Goal: Information Seeking & Learning: Check status

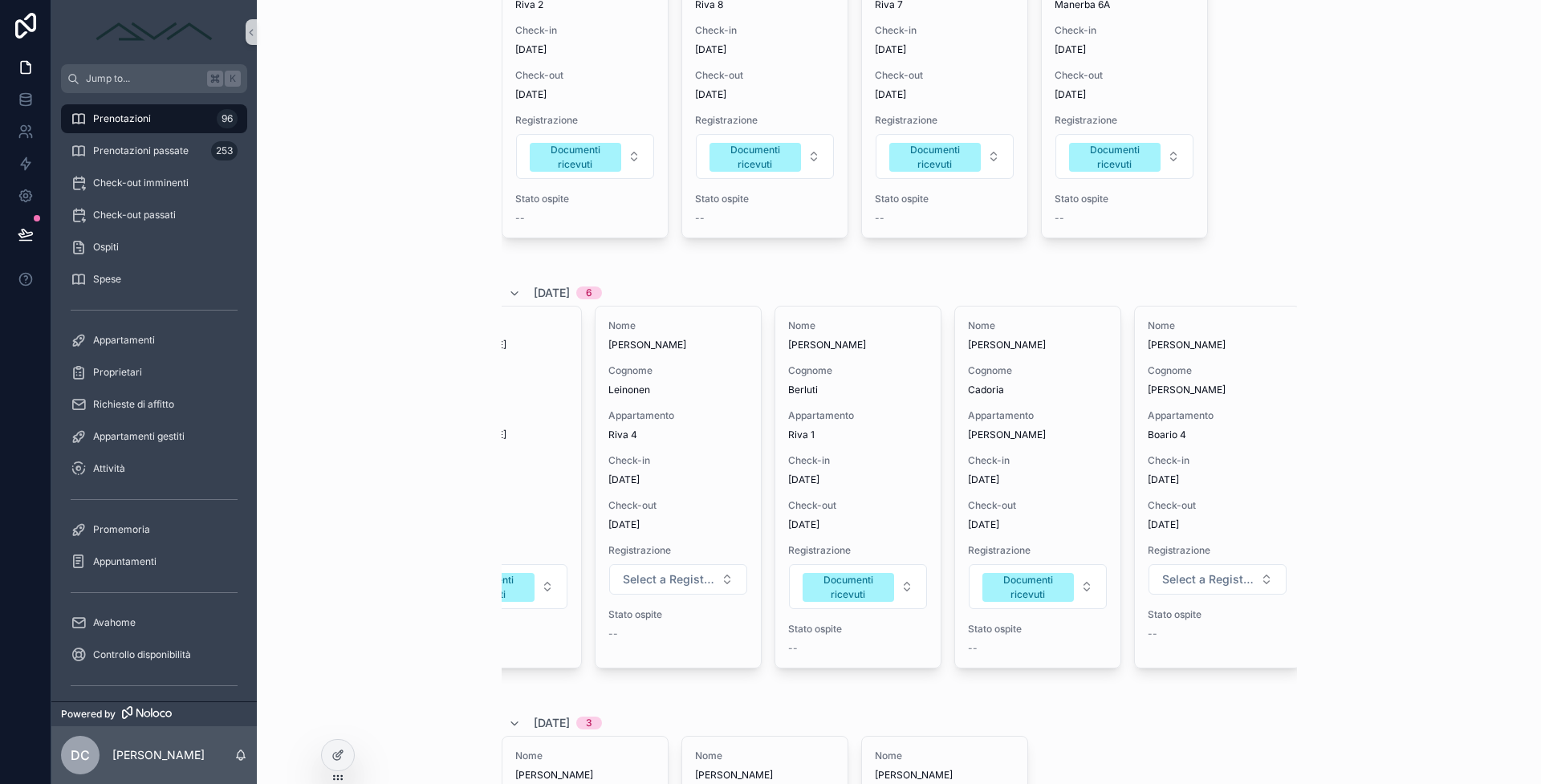
scroll to position [0, 271]
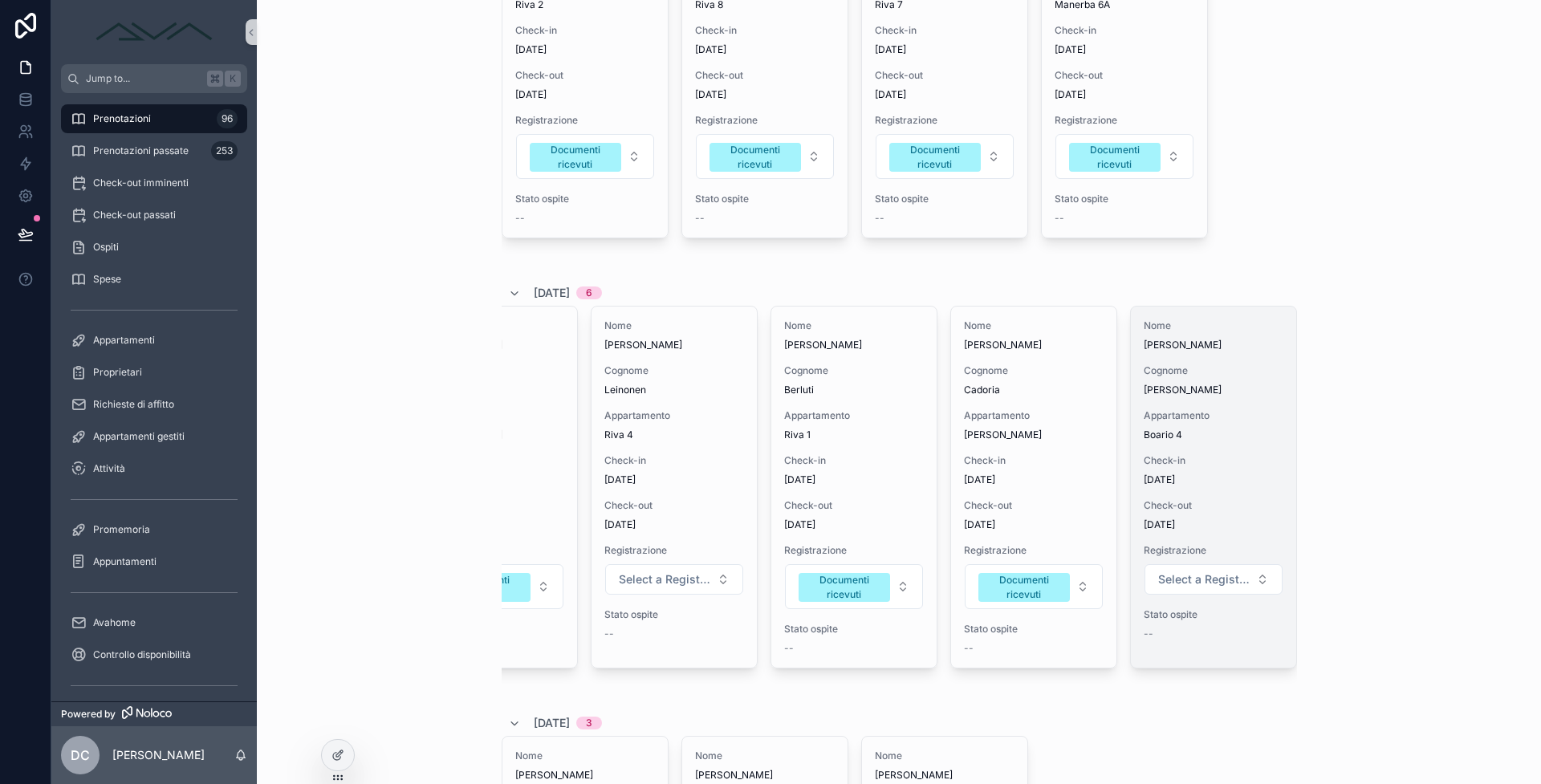
click at [1197, 480] on span "[DATE]" at bounding box center [1213, 480] width 139 height 13
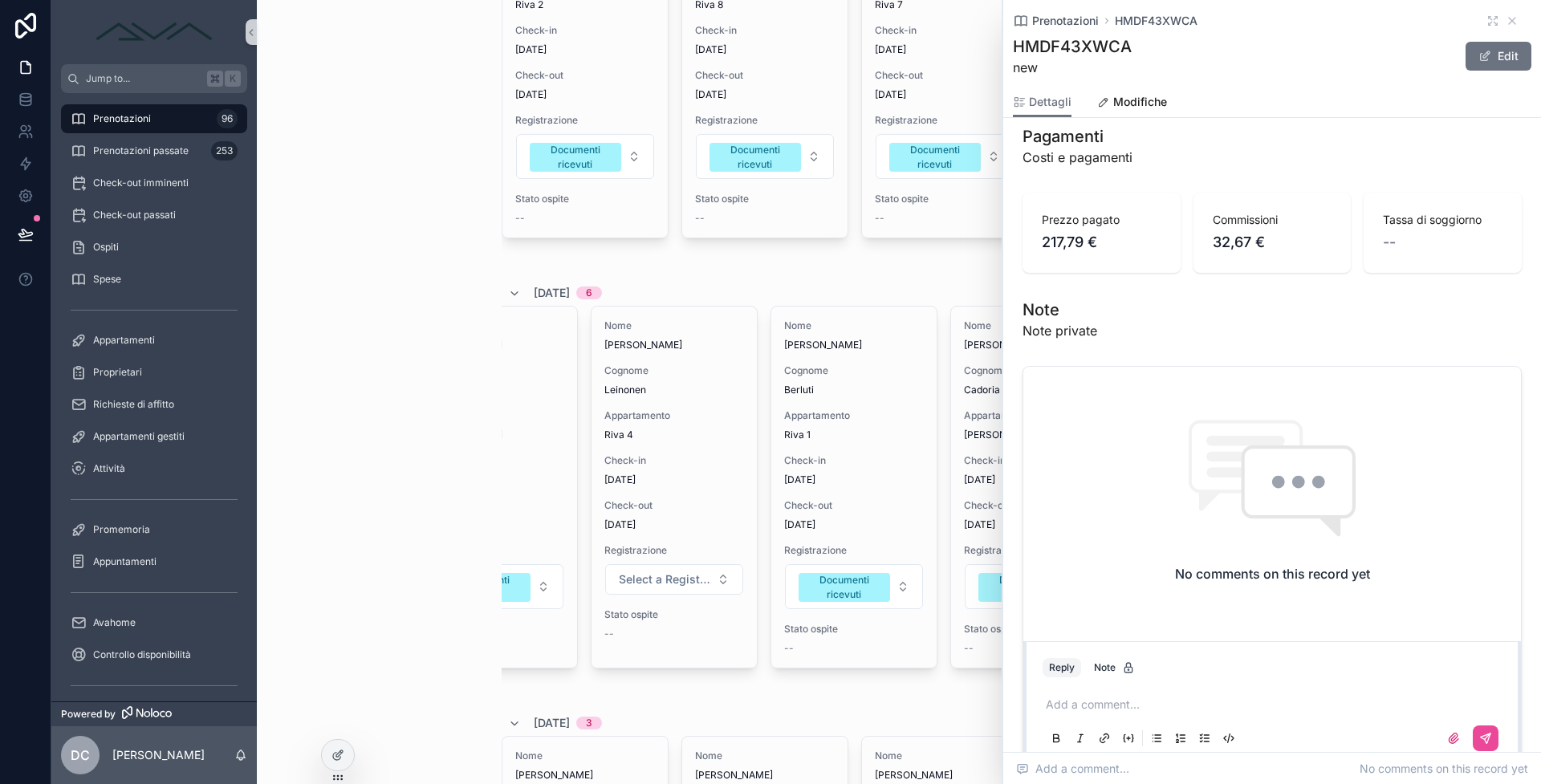
scroll to position [1414, 0]
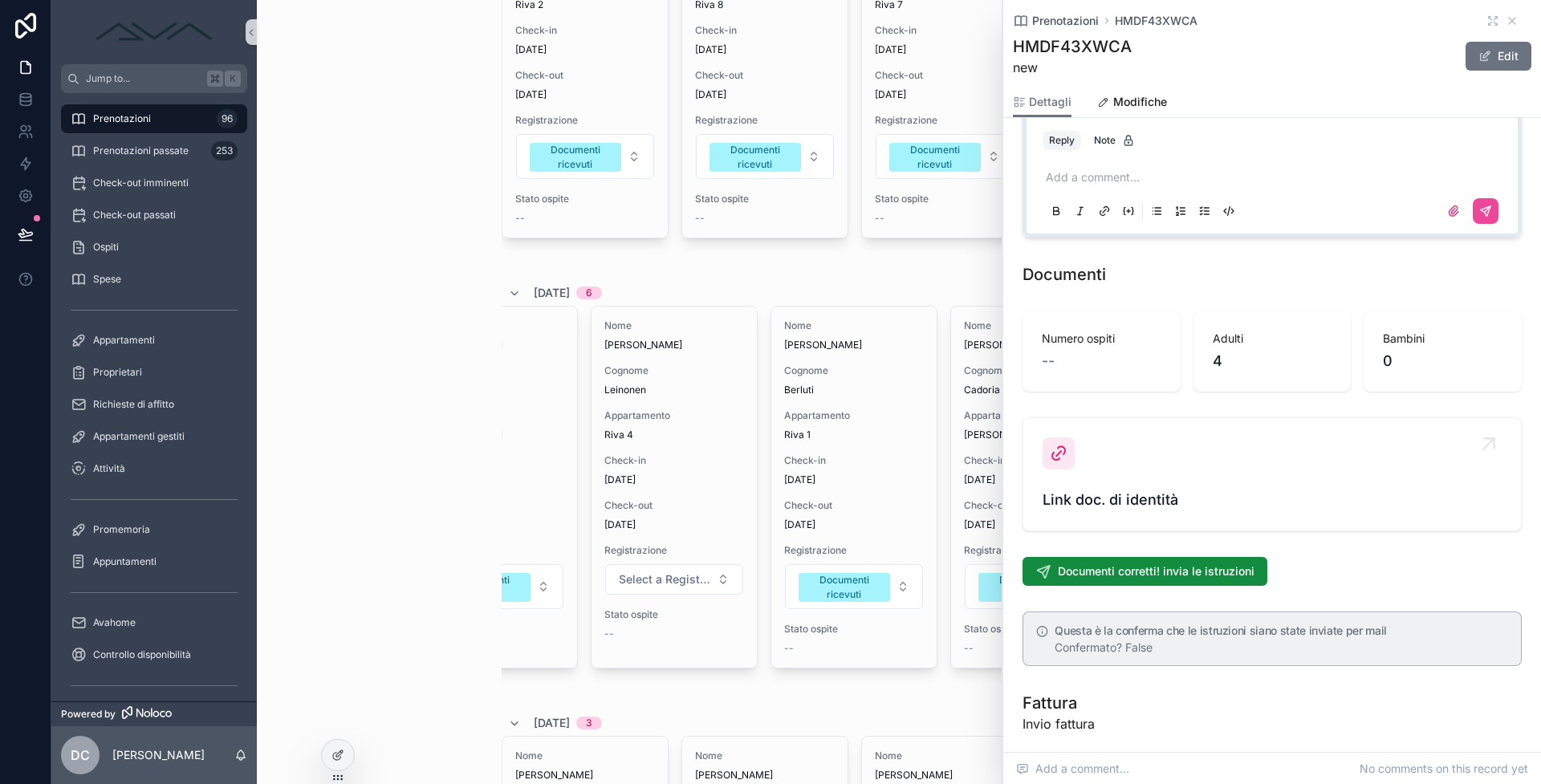
click at [1178, 511] on span "Link doc. di identità" at bounding box center [1272, 499] width 459 height 22
click at [1082, 511] on span "Link doc. di identità" at bounding box center [1272, 499] width 459 height 22
click at [1072, 465] on div "scrollable content" at bounding box center [1059, 453] width 32 height 32
click at [1073, 511] on span "Link doc. di identità" at bounding box center [1272, 499] width 459 height 22
drag, startPoint x: 1082, startPoint y: 511, endPoint x: 1354, endPoint y: 293, distance: 348.6
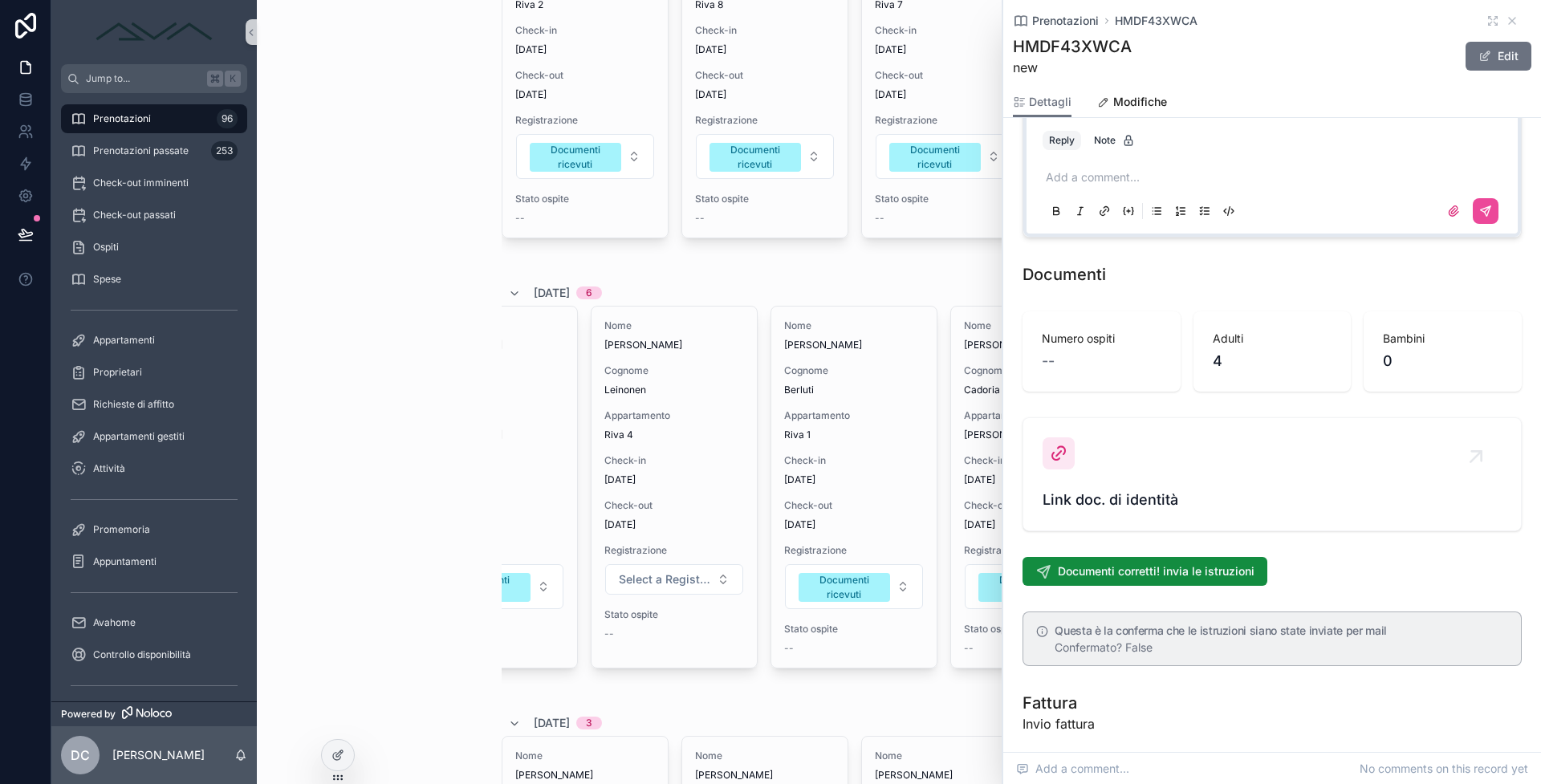
click at [1090, 504] on div "Link doc. di identità" at bounding box center [1272, 474] width 459 height 74
click at [1508, 25] on div "Prenotazioni HMDF43XWCA" at bounding box center [1272, 21] width 519 height 16
click at [1508, 21] on icon "scrollable content" at bounding box center [1511, 20] width 6 height 6
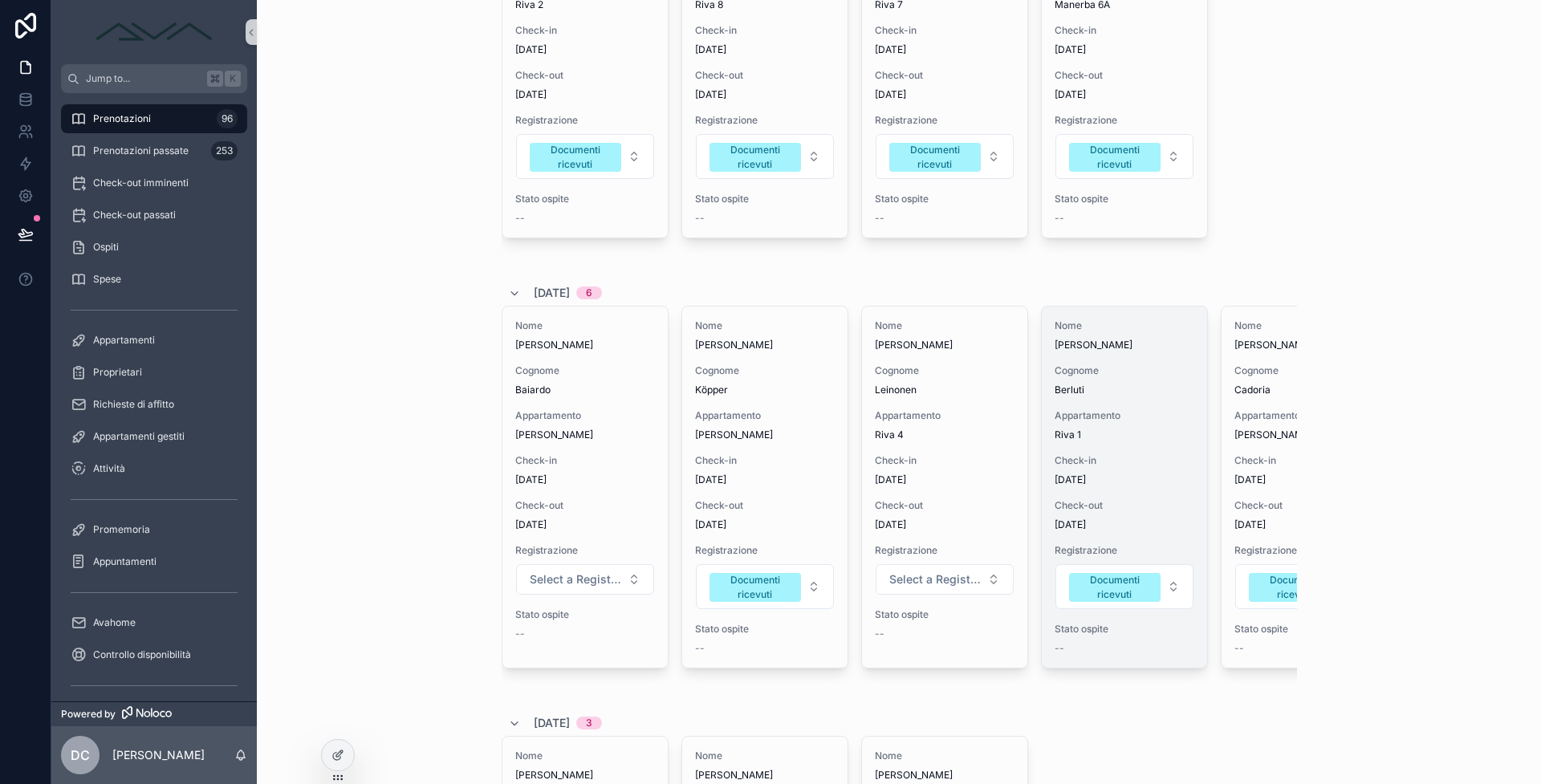
click at [1129, 525] on span "[DATE]" at bounding box center [1124, 525] width 139 height 13
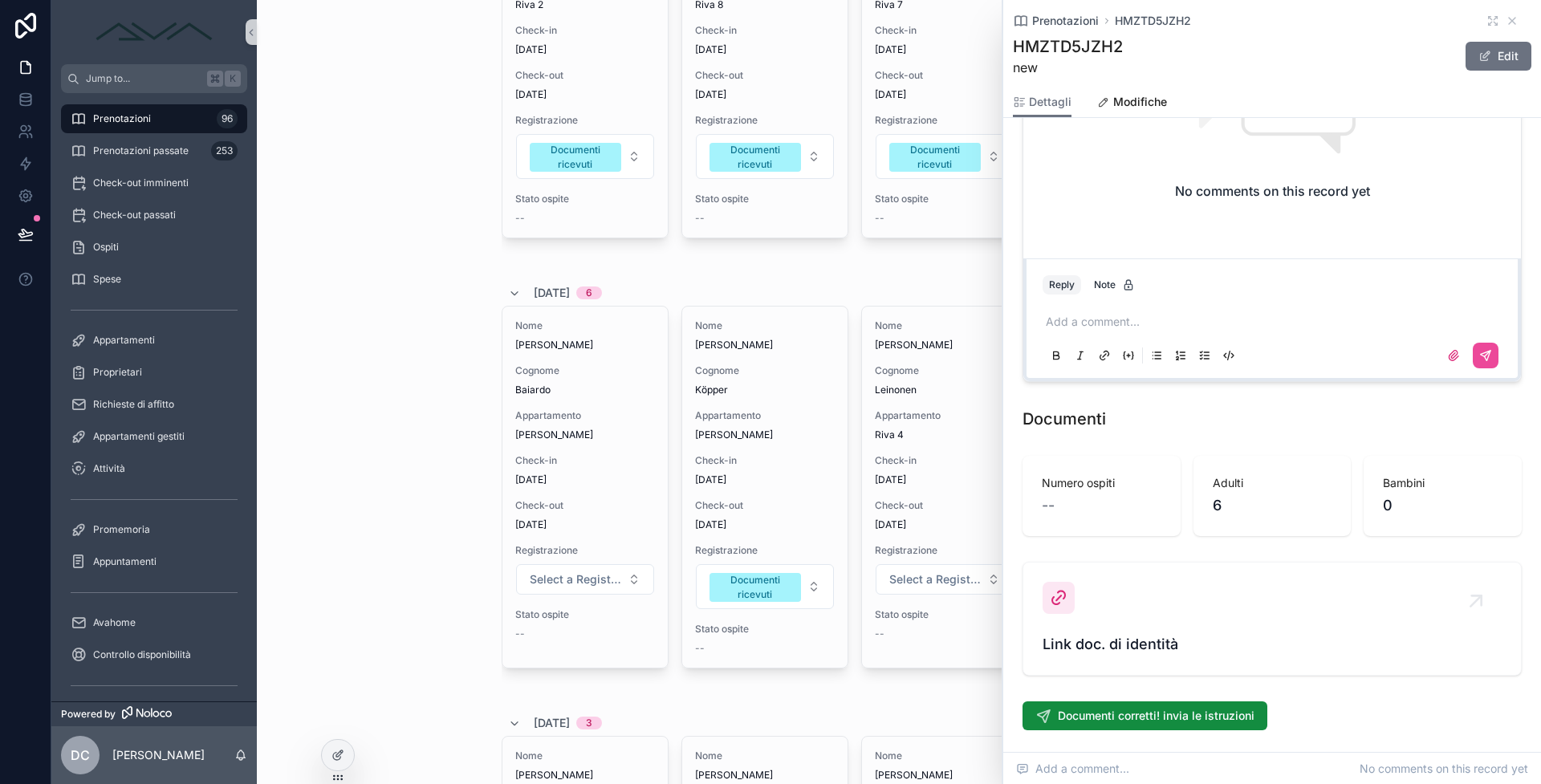
scroll to position [1325, 0]
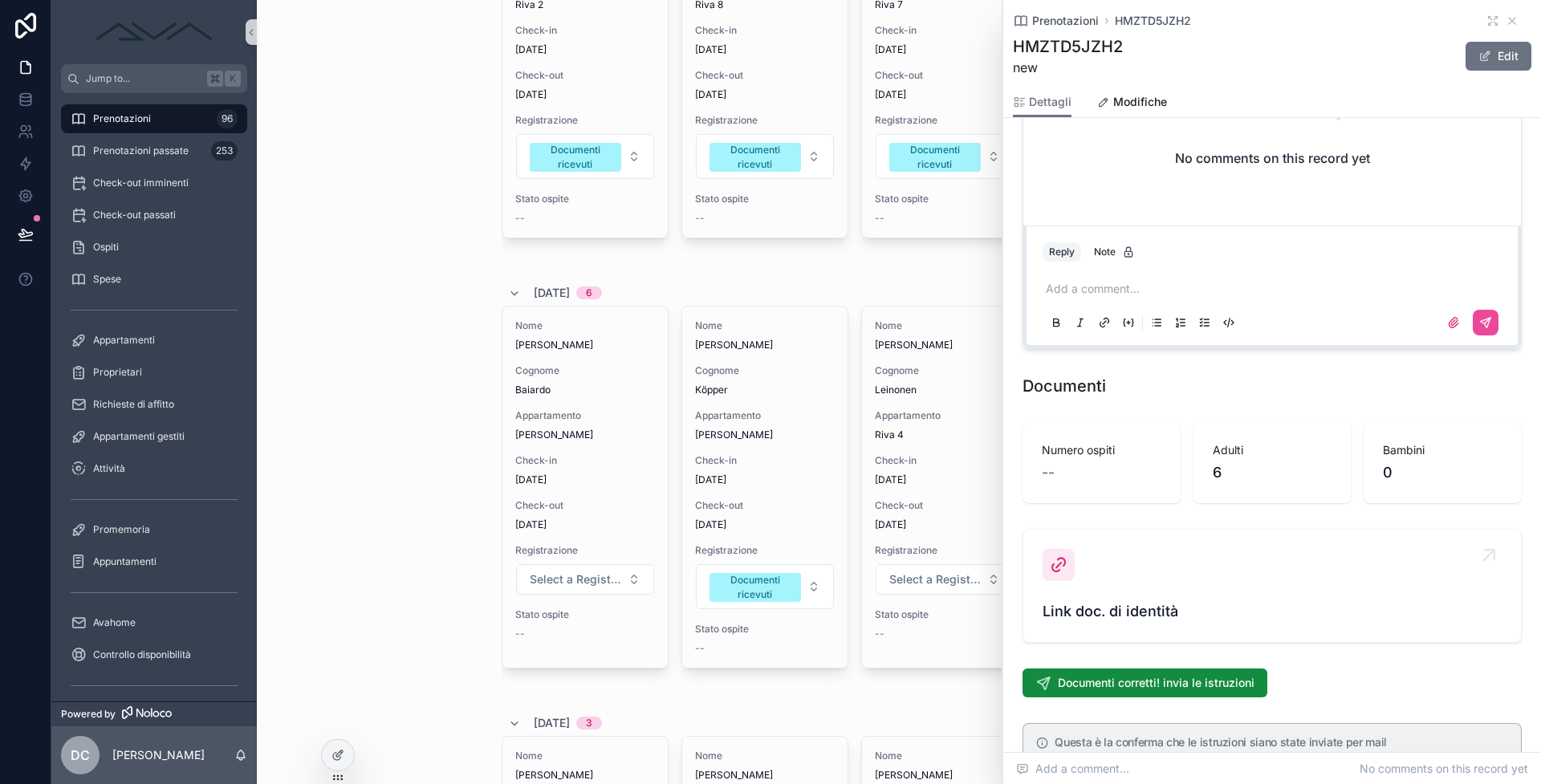
click at [1126, 601] on span "Link doc. di identità" at bounding box center [1272, 611] width 459 height 22
click at [1506, 22] on icon "scrollable content" at bounding box center [1512, 20] width 13 height 13
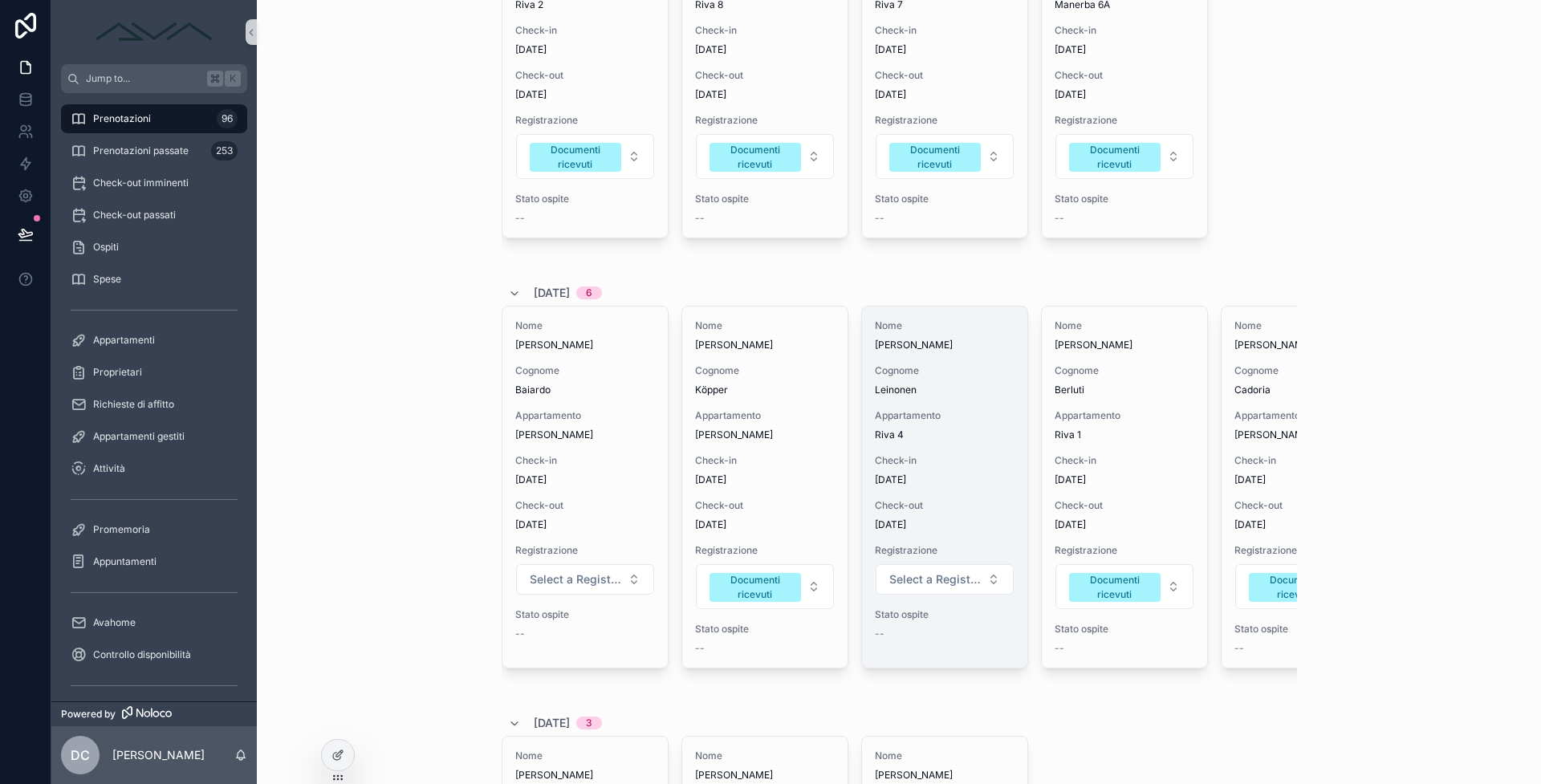
click at [946, 447] on div "Nome Juha Cognome Leinonen Appartamento Riva 4 Check-in 12/9/2025 Check-out 15/…" at bounding box center [944, 487] width 165 height 361
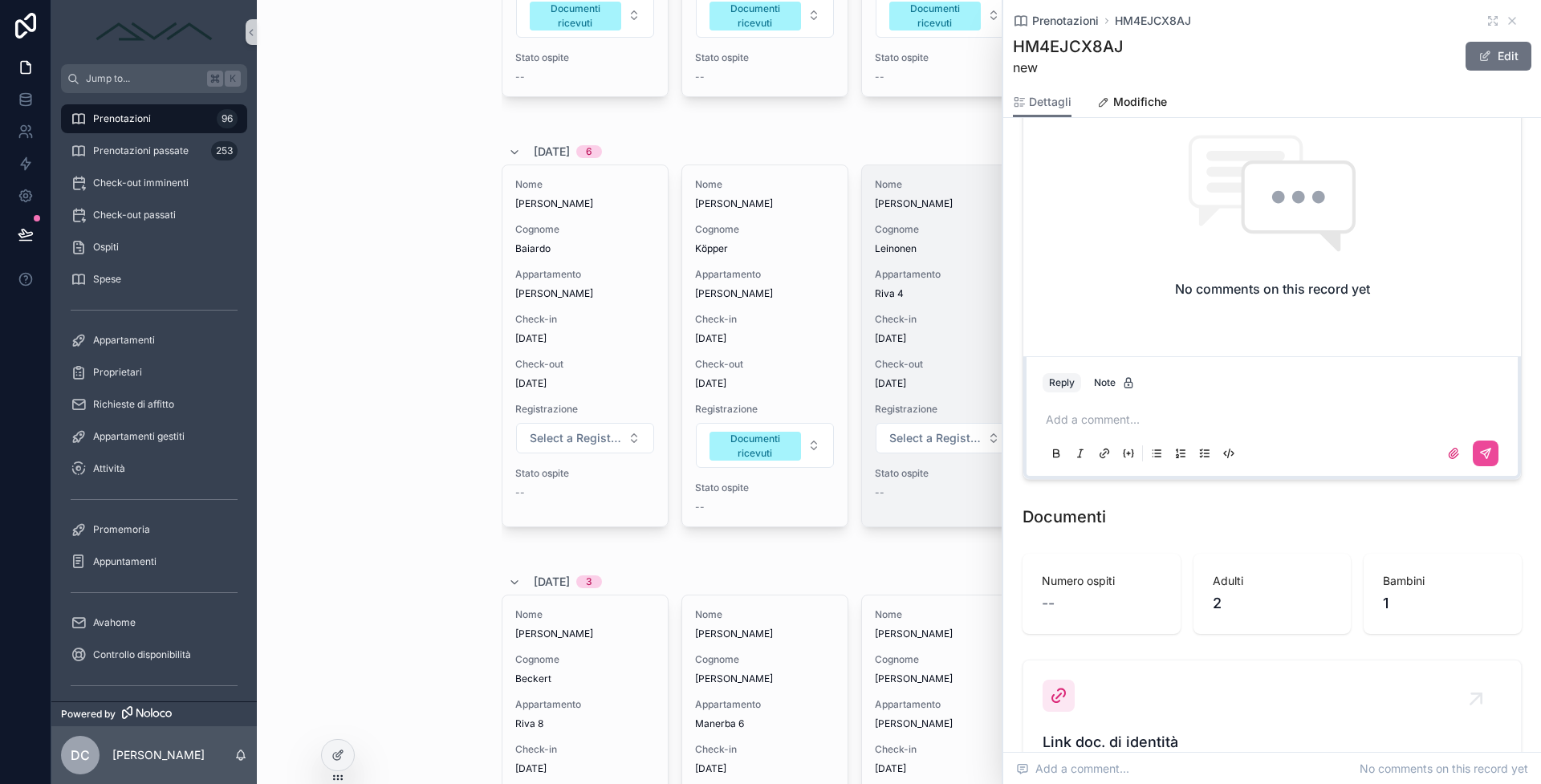
scroll to position [1505, 0]
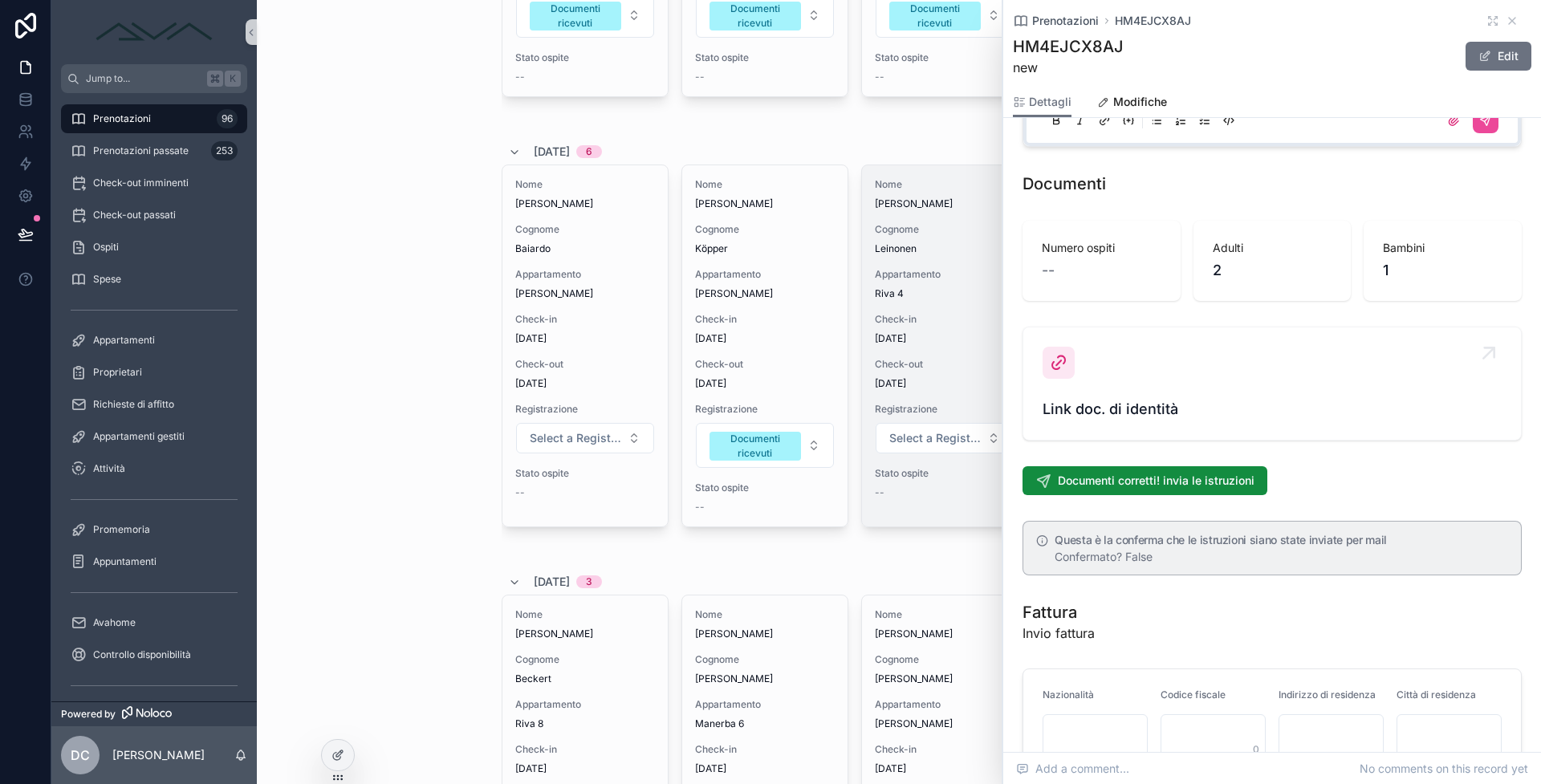
click at [1117, 399] on div "Link doc. di identità" at bounding box center [1272, 384] width 459 height 74
click at [1124, 440] on link "Link doc. di identità" at bounding box center [1272, 383] width 497 height 112
drag, startPoint x: 1120, startPoint y: 437, endPoint x: 1107, endPoint y: 415, distance: 25.6
click at [1120, 421] on span "Link doc. di identità" at bounding box center [1272, 408] width 459 height 22
click at [1508, 20] on icon "scrollable content" at bounding box center [1511, 20] width 6 height 6
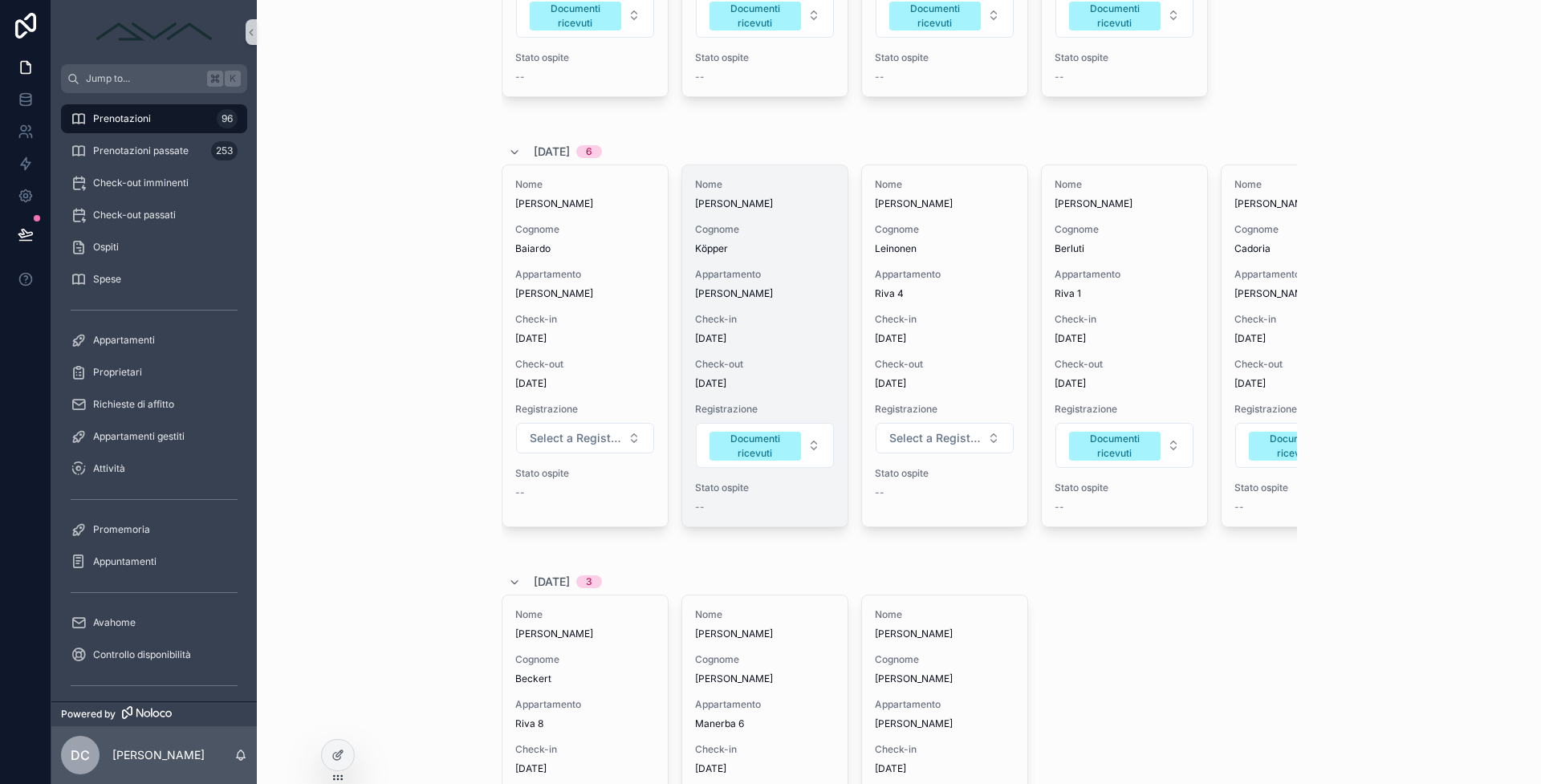
click at [774, 378] on span "[DATE]" at bounding box center [765, 384] width 139 height 13
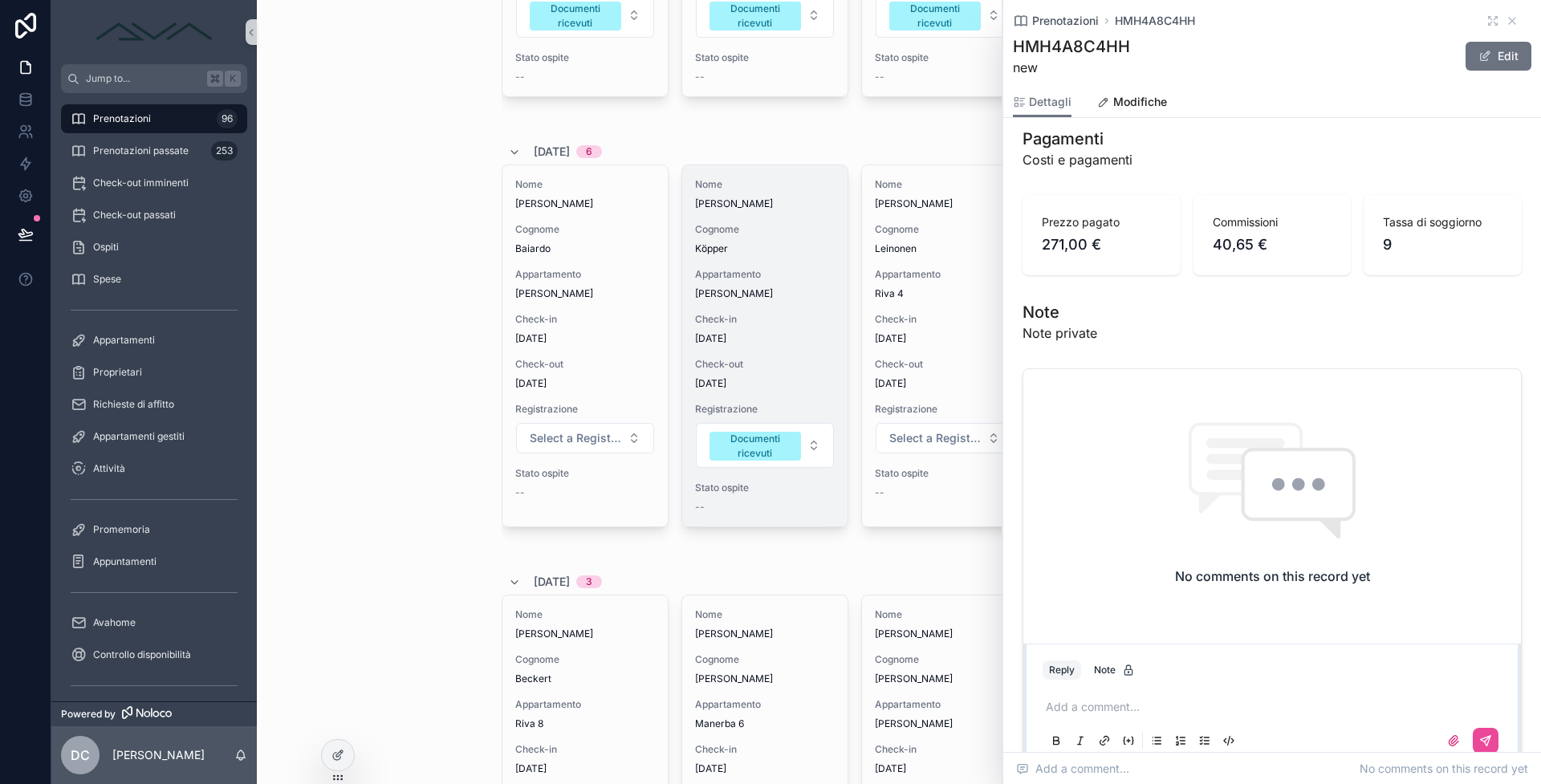
scroll to position [1485, 0]
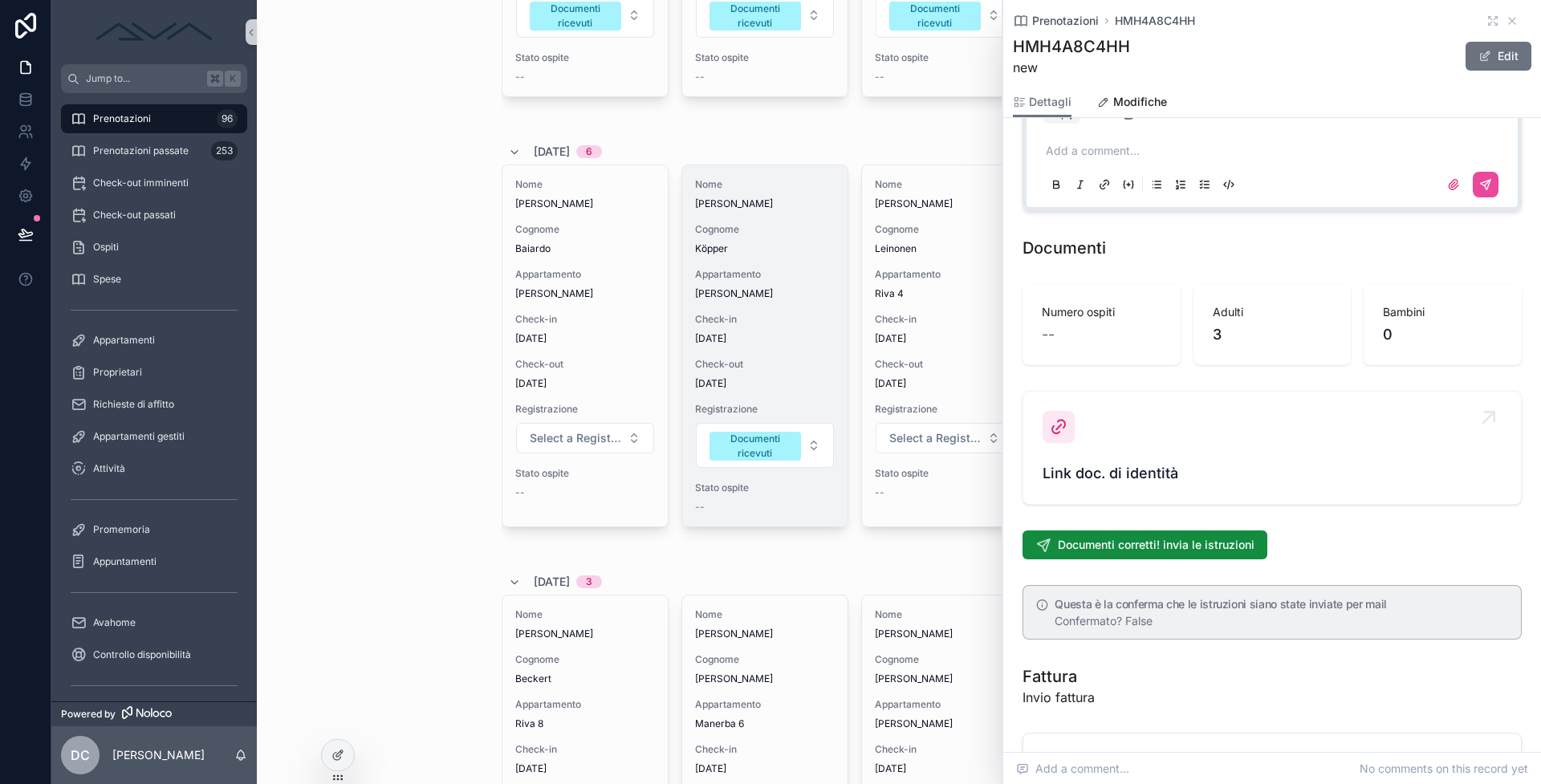
click at [1156, 411] on div "Link doc. di identità" at bounding box center [1272, 448] width 459 height 74
click at [1506, 19] on icon "scrollable content" at bounding box center [1512, 20] width 13 height 13
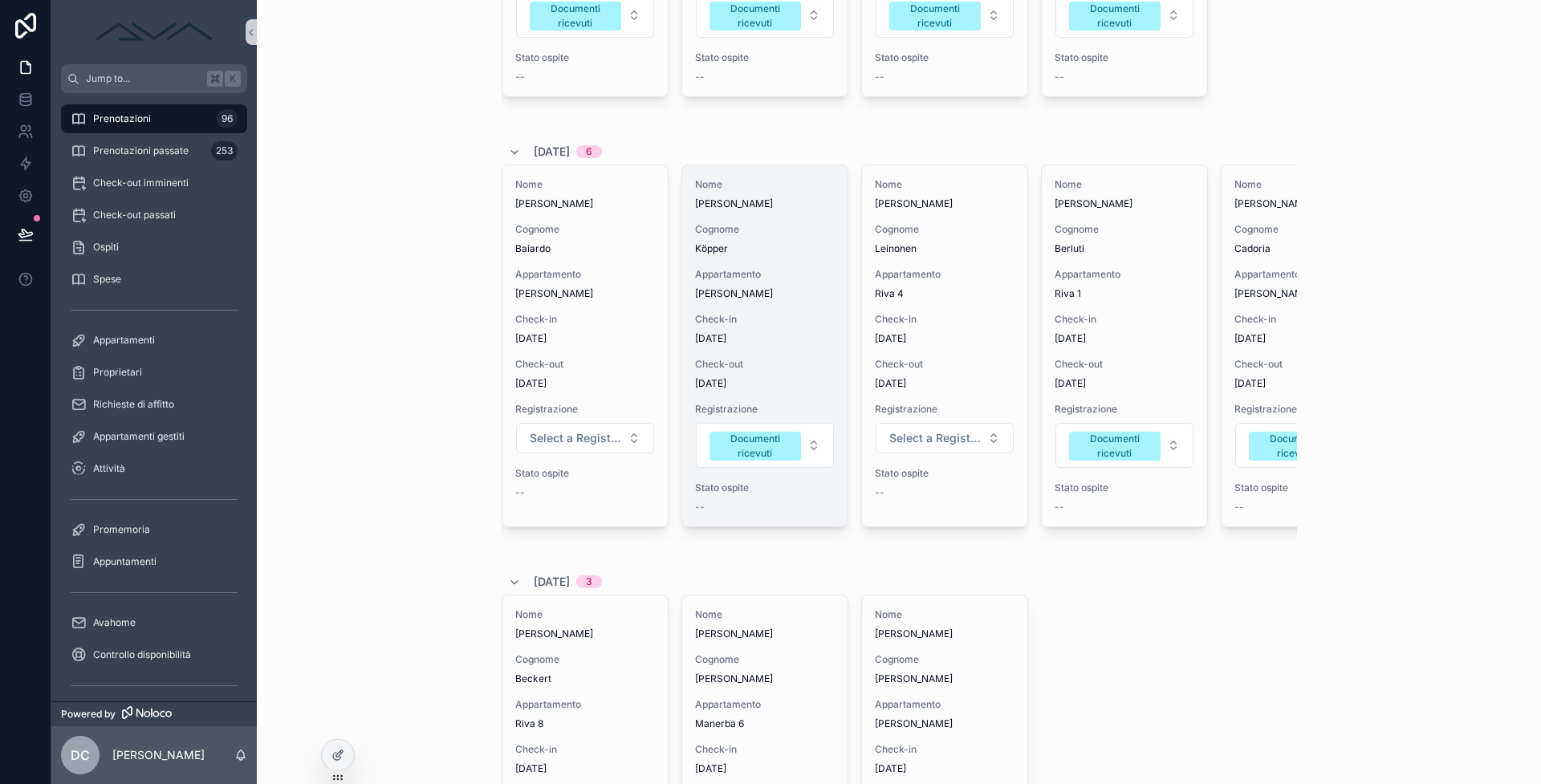
click at [783, 389] on span "[DATE]" at bounding box center [765, 384] width 139 height 13
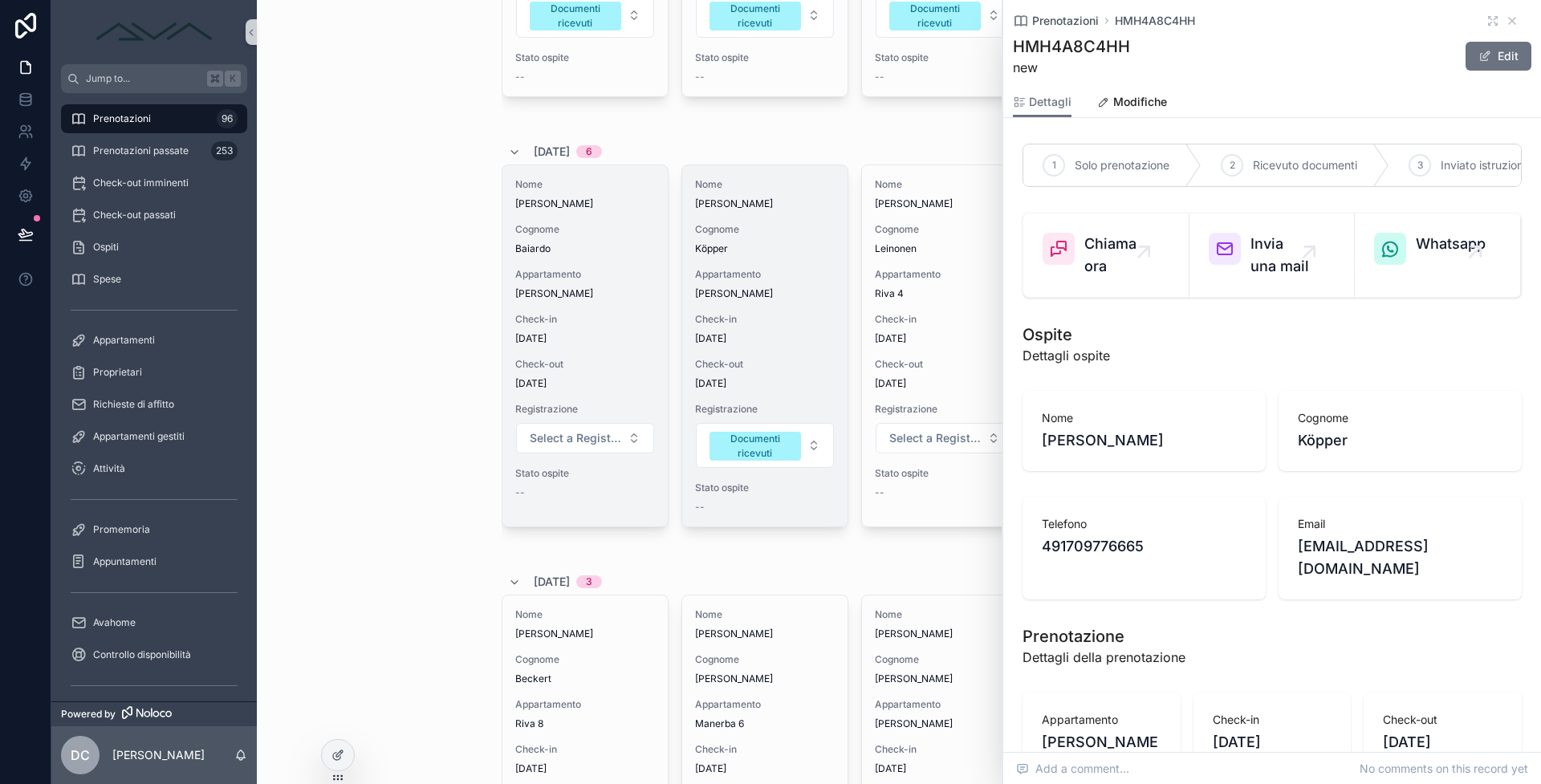
click at [546, 246] on span "Baiardo" at bounding box center [585, 249] width 139 height 13
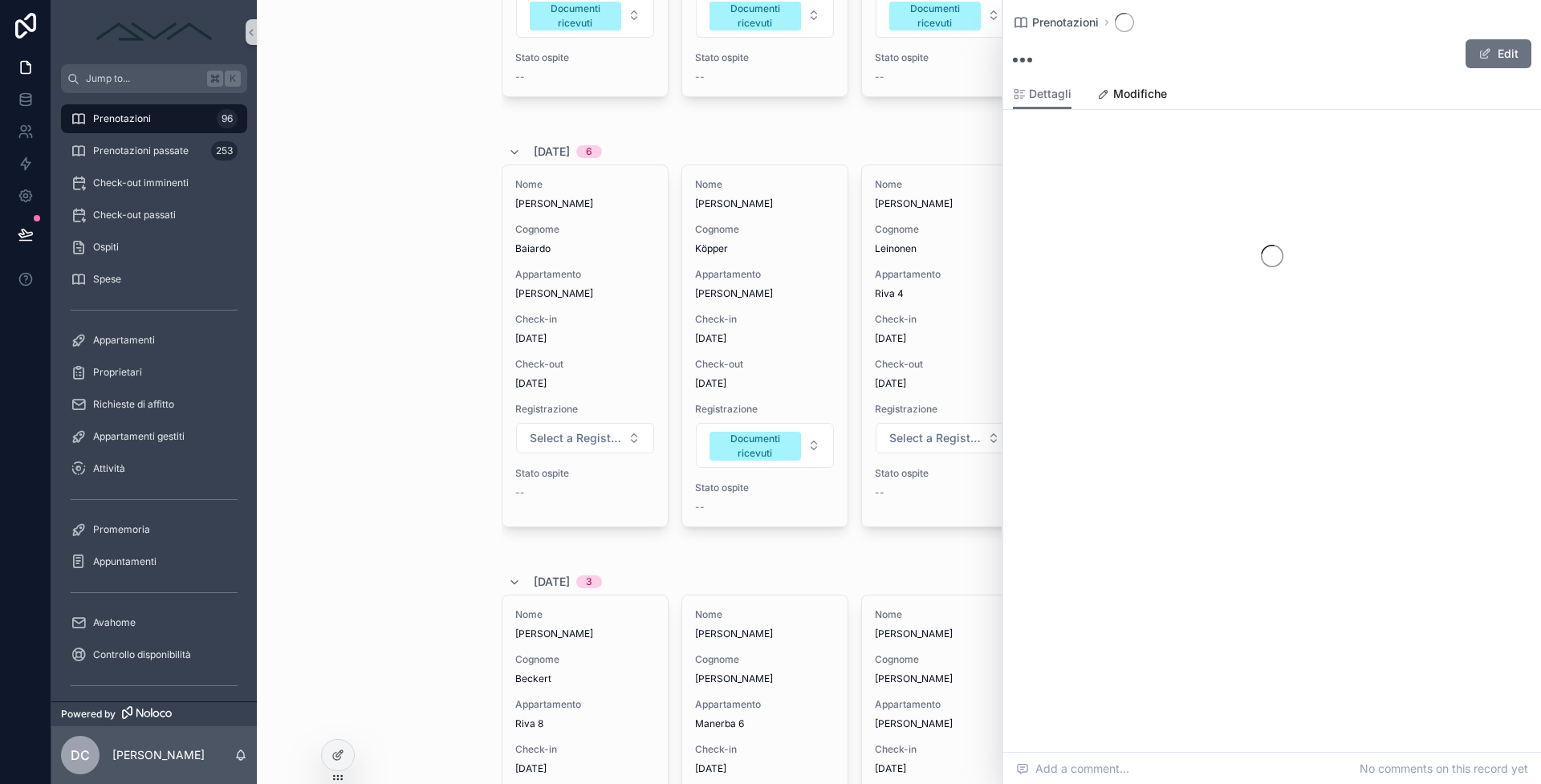
click at [1514, 22] on div "Prenotazioni" at bounding box center [1272, 23] width 519 height 19
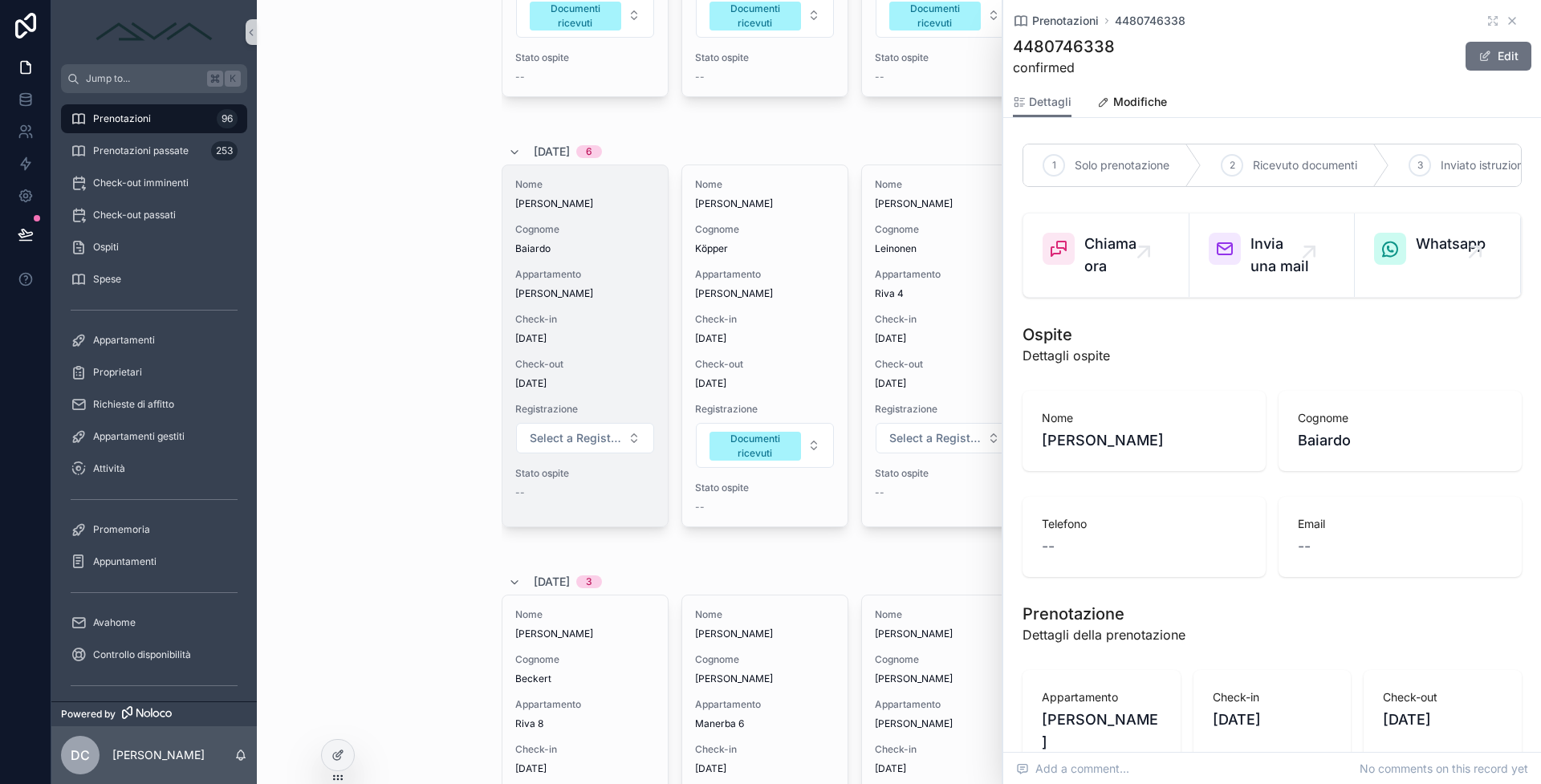
click at [1506, 26] on icon "scrollable content" at bounding box center [1512, 20] width 13 height 13
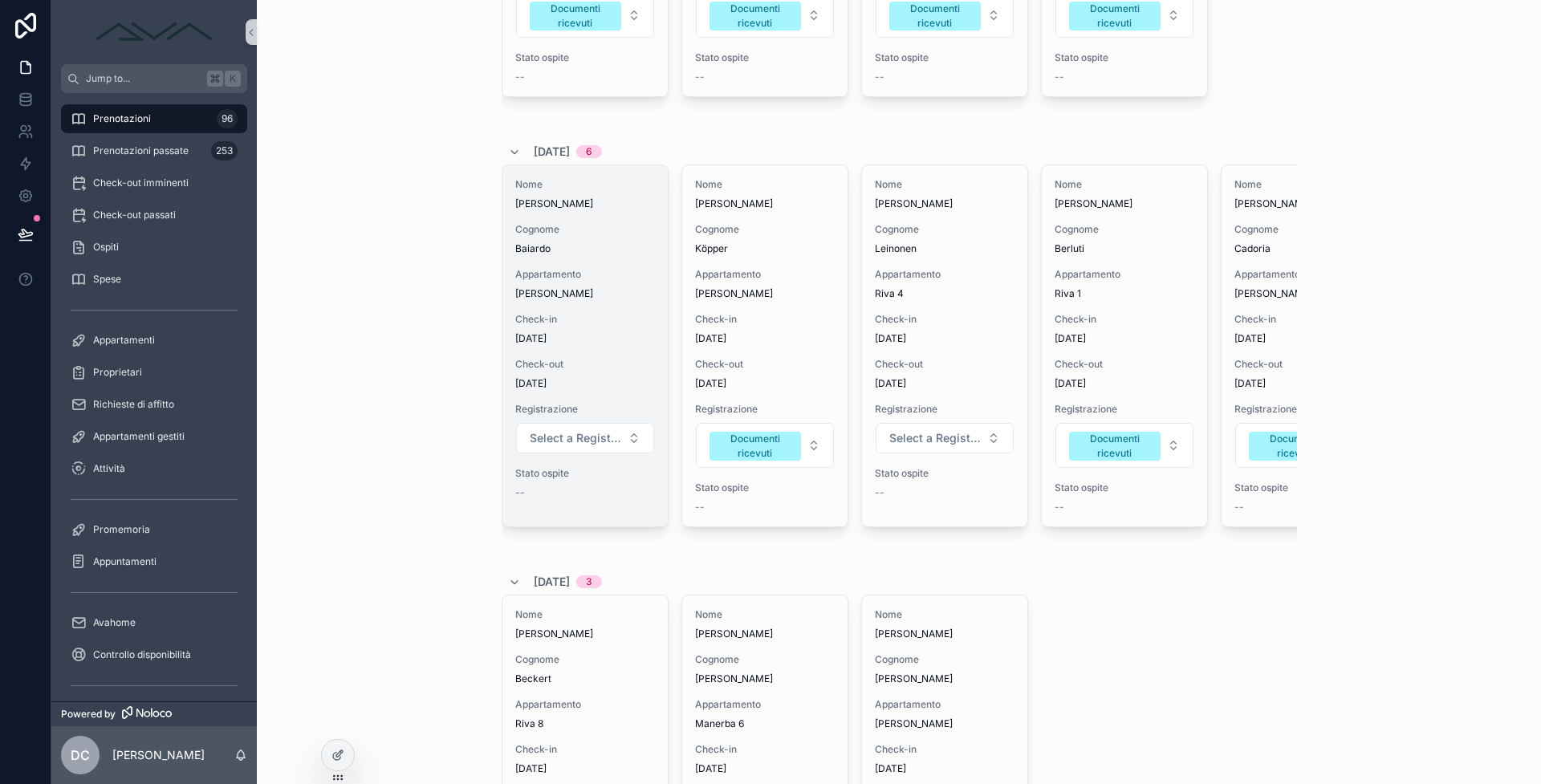
click at [515, 280] on span "Appartamento" at bounding box center [585, 274] width 139 height 13
click at [601, 332] on div "Check-in 12/9/2025" at bounding box center [585, 329] width 139 height 32
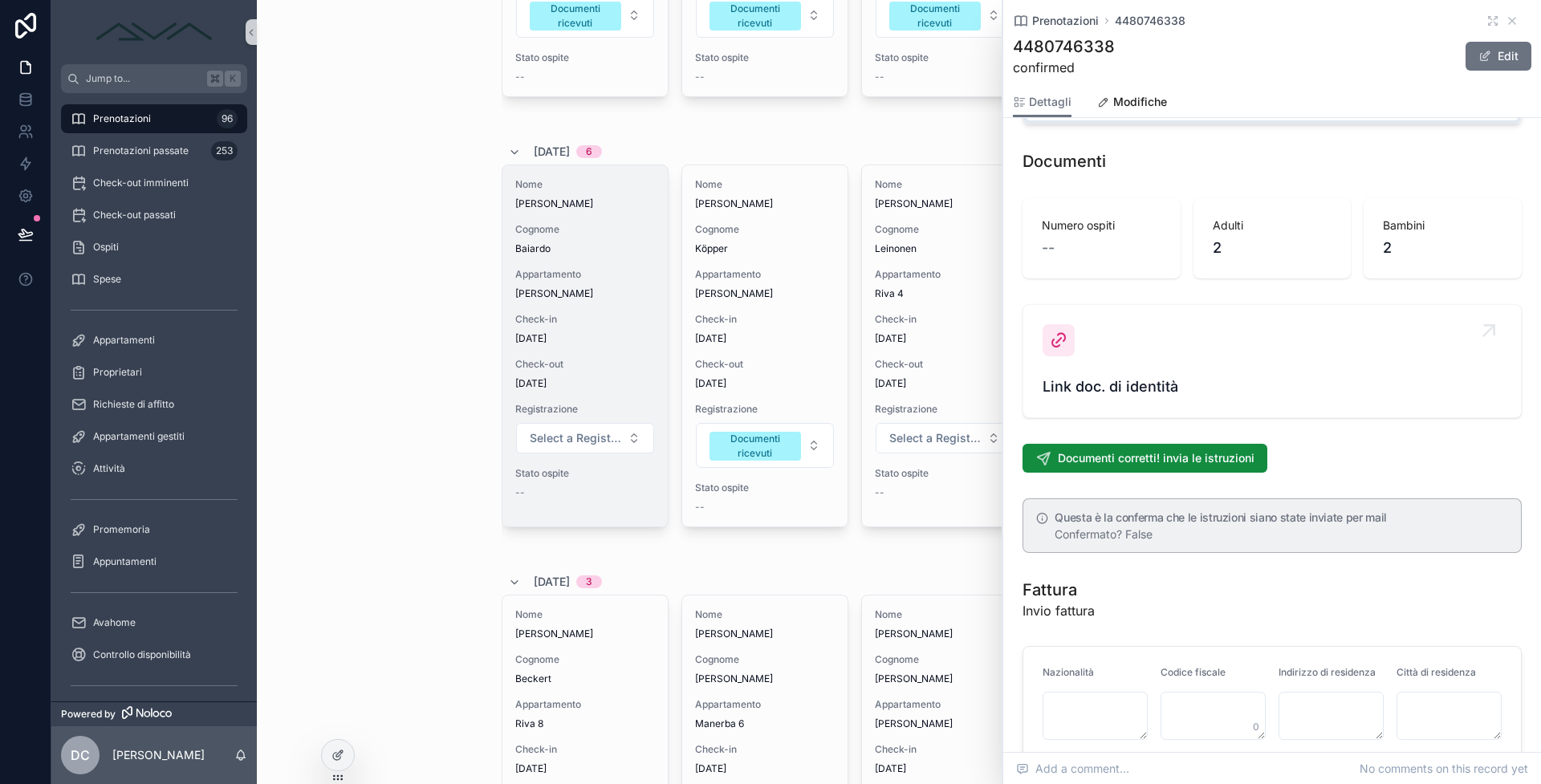
scroll to position [1791, 0]
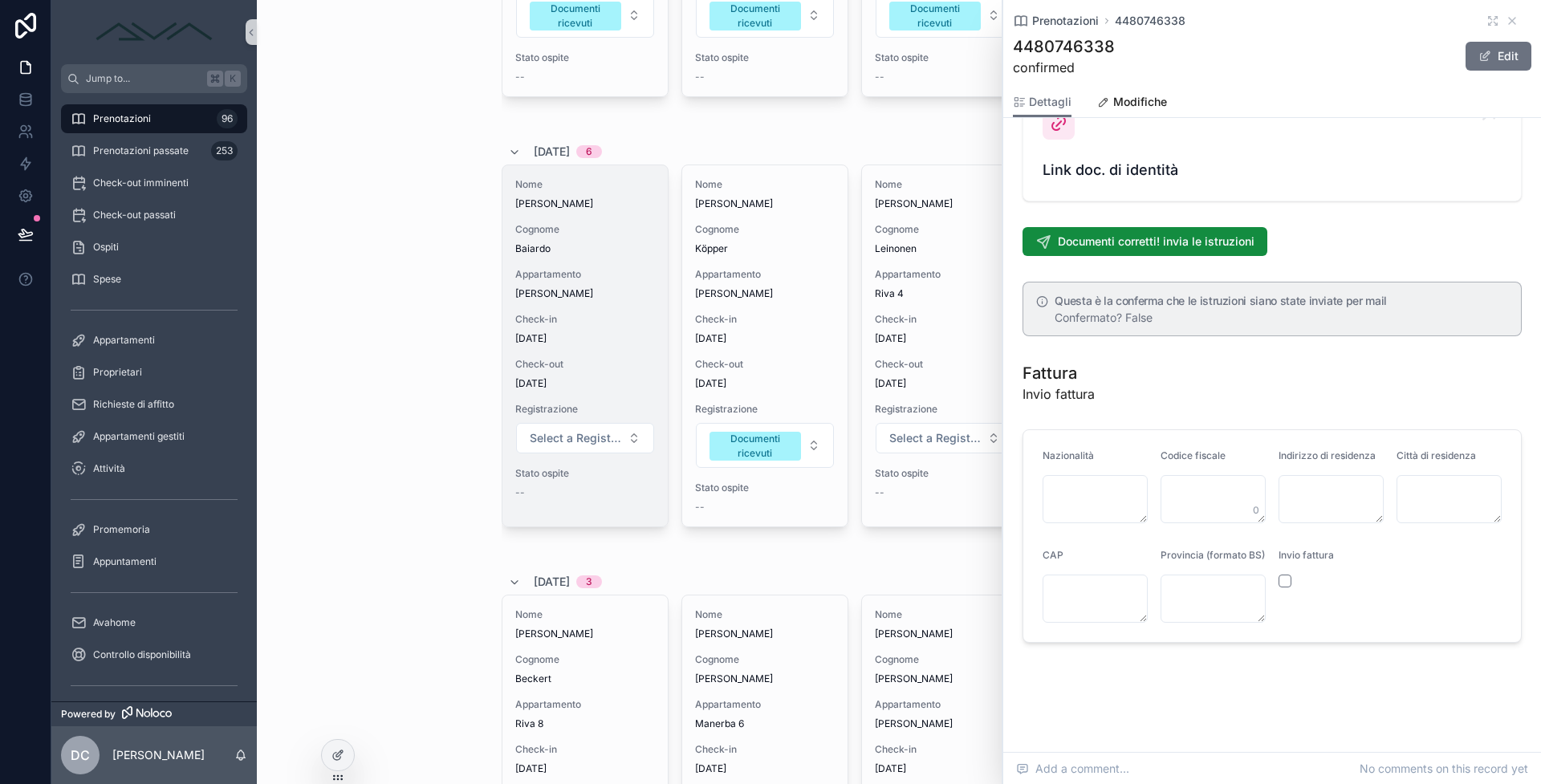
click at [1162, 168] on link "Link doc. di identità" at bounding box center [1272, 144] width 497 height 112
click at [1100, 159] on span "Link doc. di identità" at bounding box center [1272, 169] width 459 height 22
click at [1506, 22] on icon "scrollable content" at bounding box center [1512, 20] width 13 height 13
